Goal: Task Accomplishment & Management: Complete application form

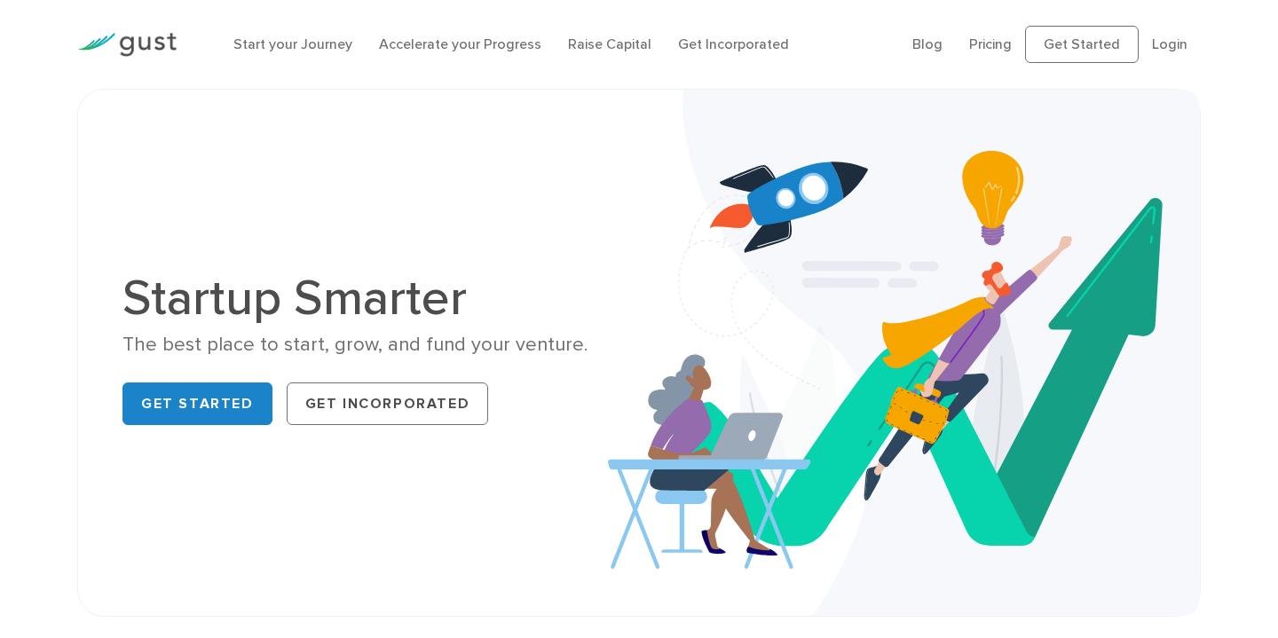
click at [1172, 38] on link "Login" at bounding box center [1170, 44] width 36 height 17
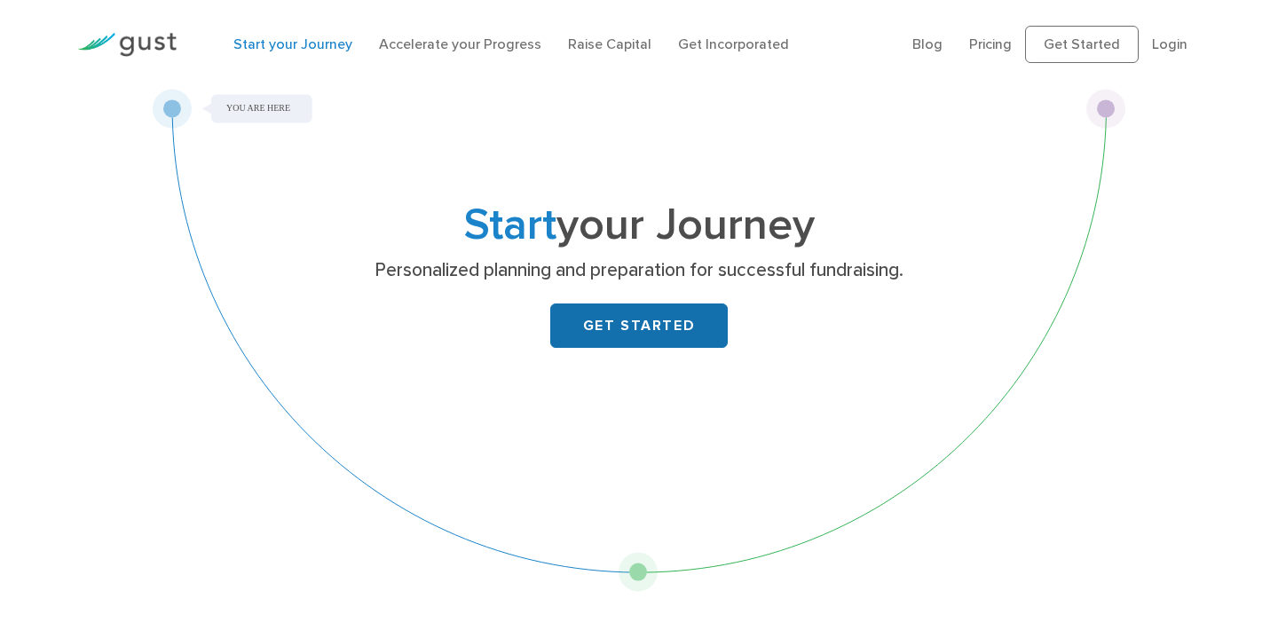
click at [616, 335] on link "GET STARTED" at bounding box center [639, 326] width 178 height 44
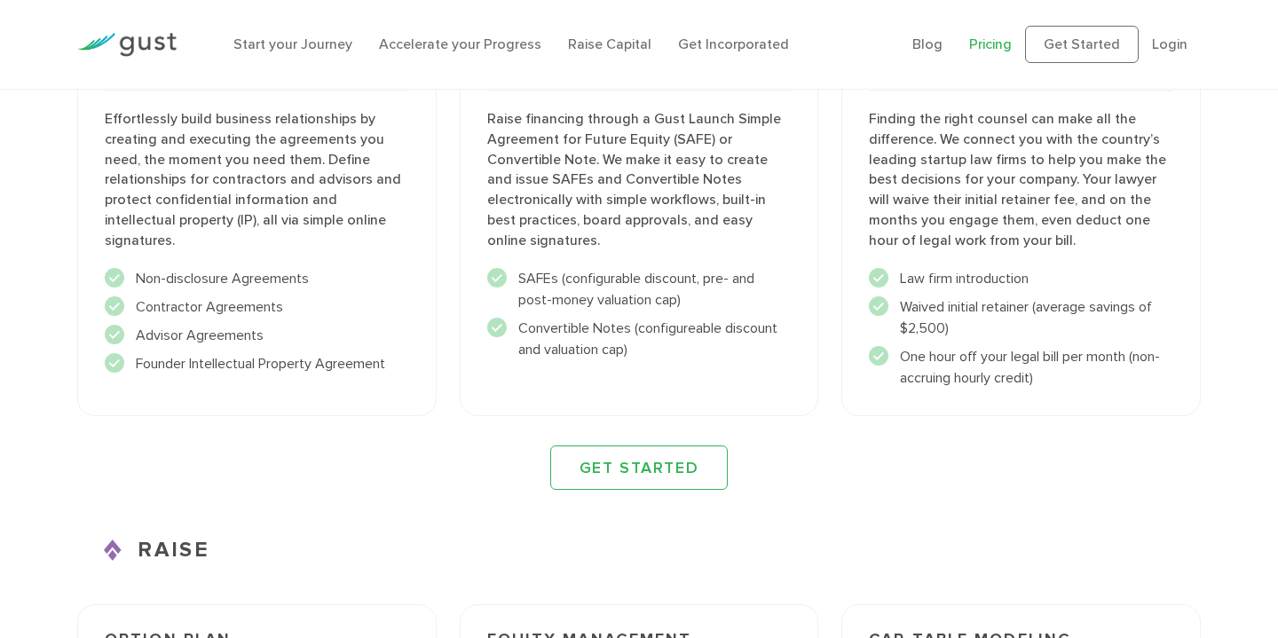
scroll to position [2096, 0]
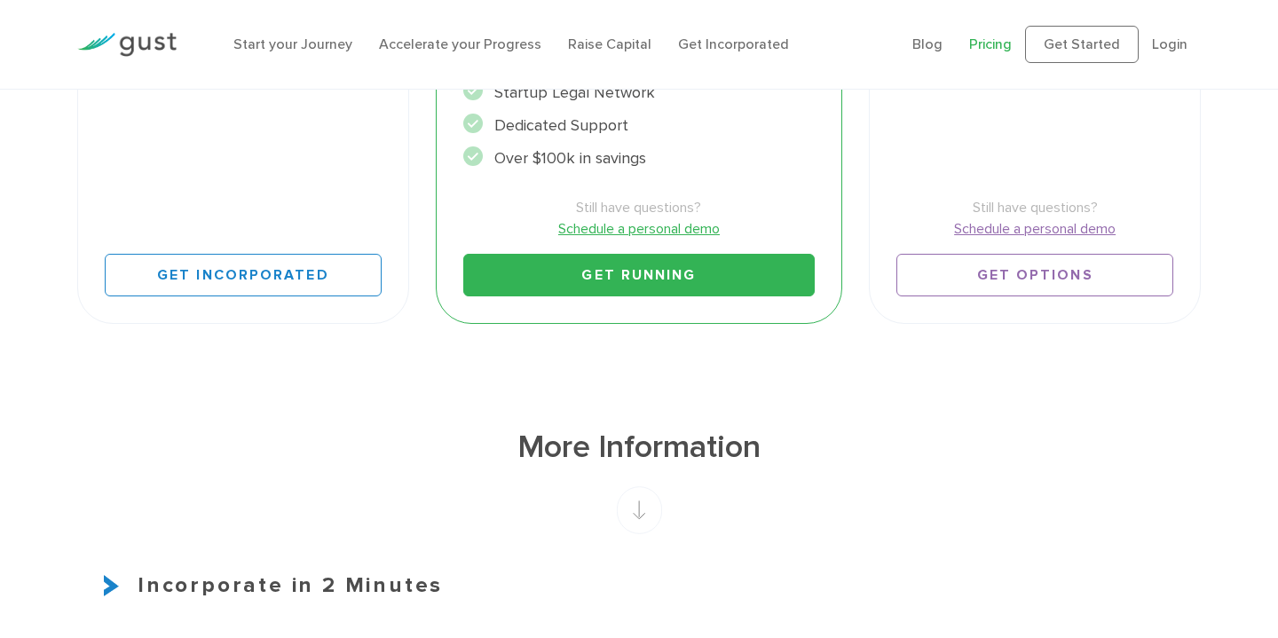
scroll to position [671, 0]
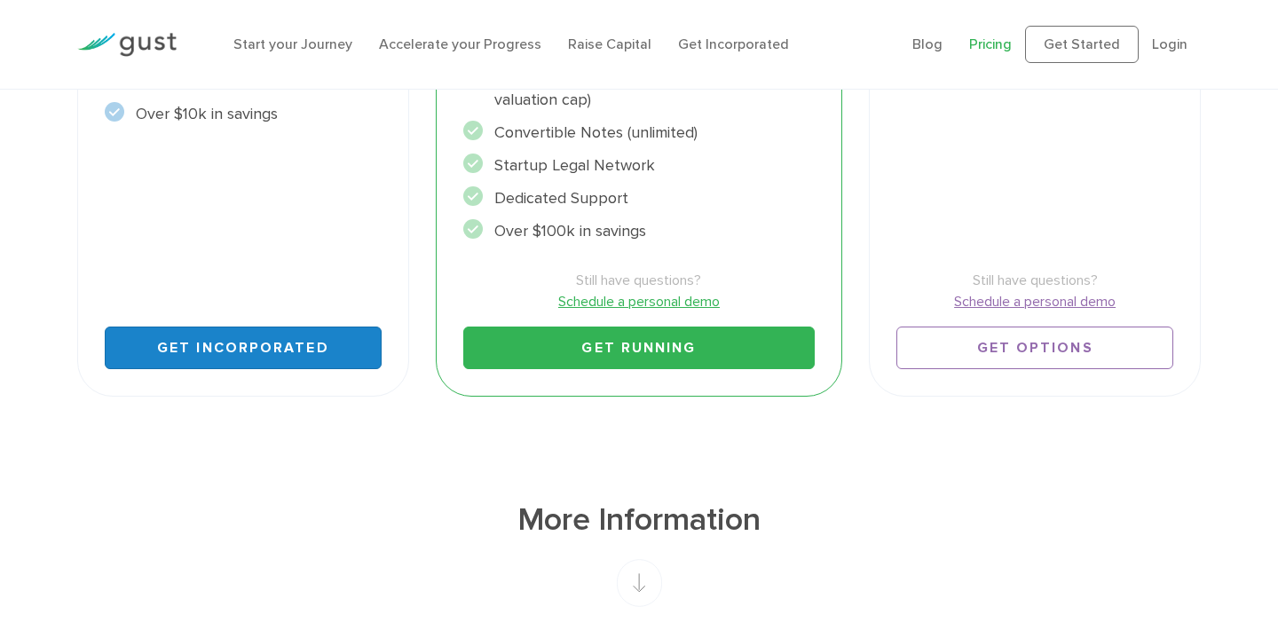
click at [340, 337] on link "Get Incorporated" at bounding box center [243, 348] width 277 height 43
